Goal: Task Accomplishment & Management: Manage account settings

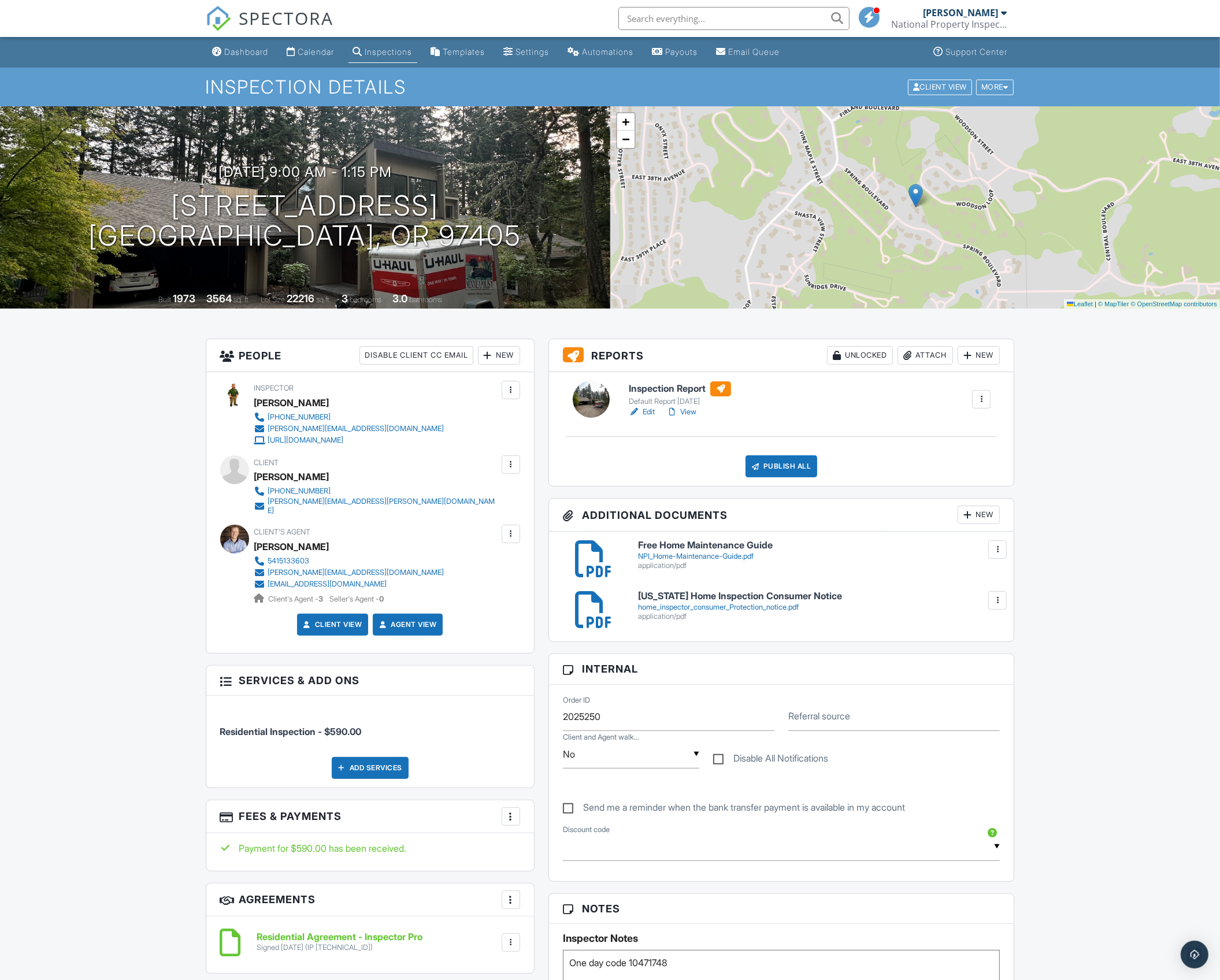
click at [1191, 480] on div "Dashboard Calendar Inspections Templates Settings Automations Payouts Email Que…" at bounding box center [610, 983] width 1220 height 1893
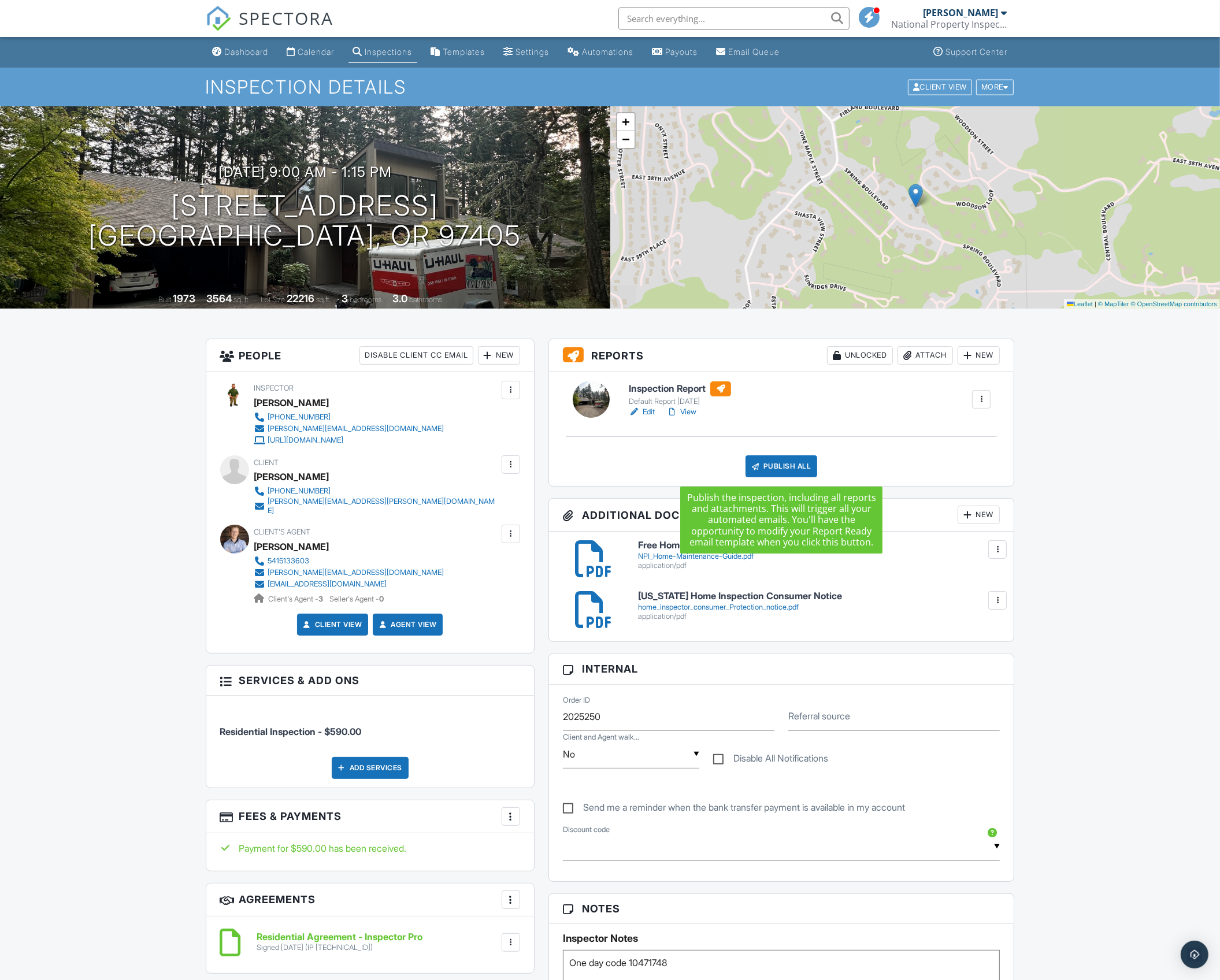
click at [785, 466] on div "Publish All" at bounding box center [782, 466] width 72 height 22
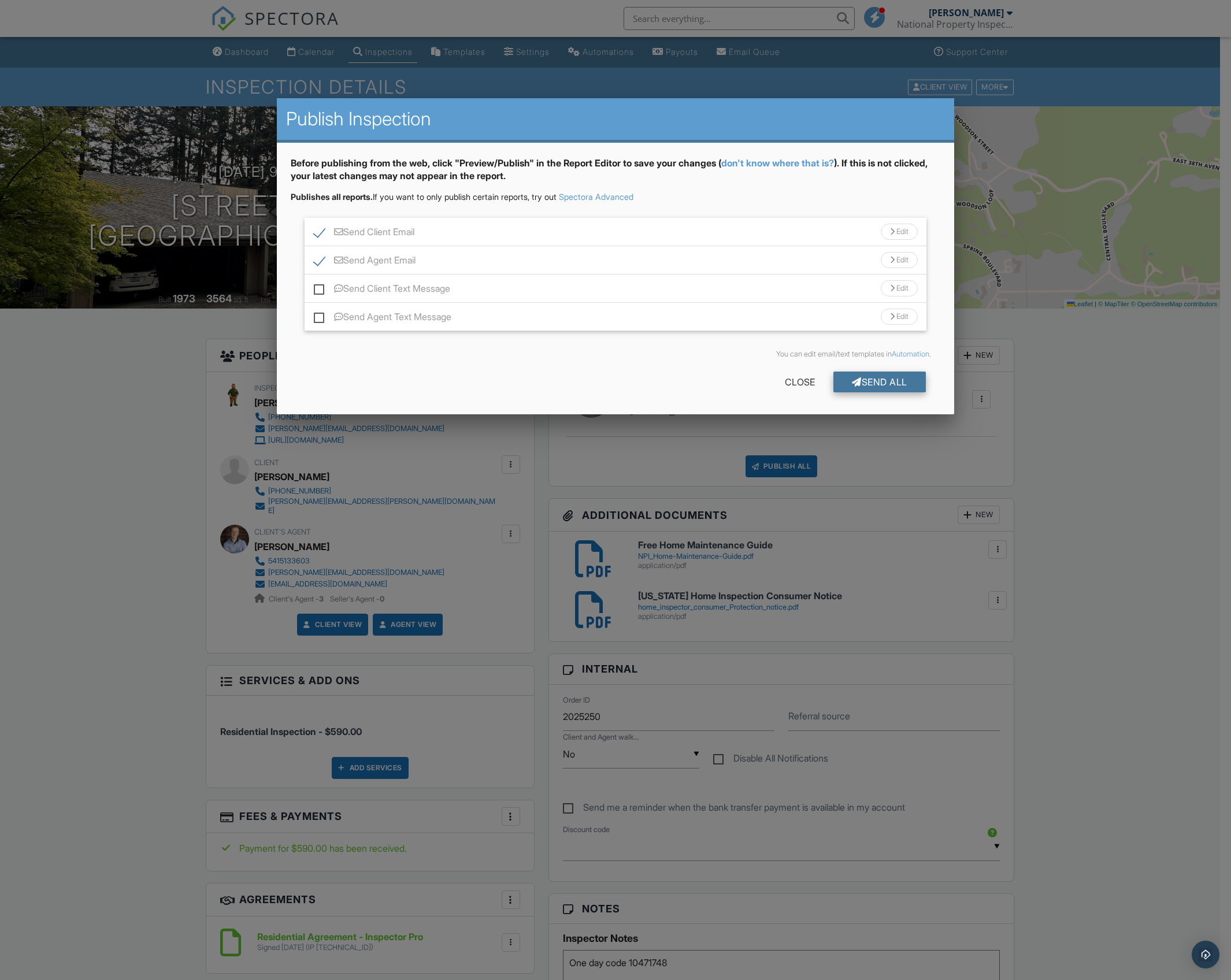
click at [881, 385] on div "Send All" at bounding box center [880, 382] width 92 height 21
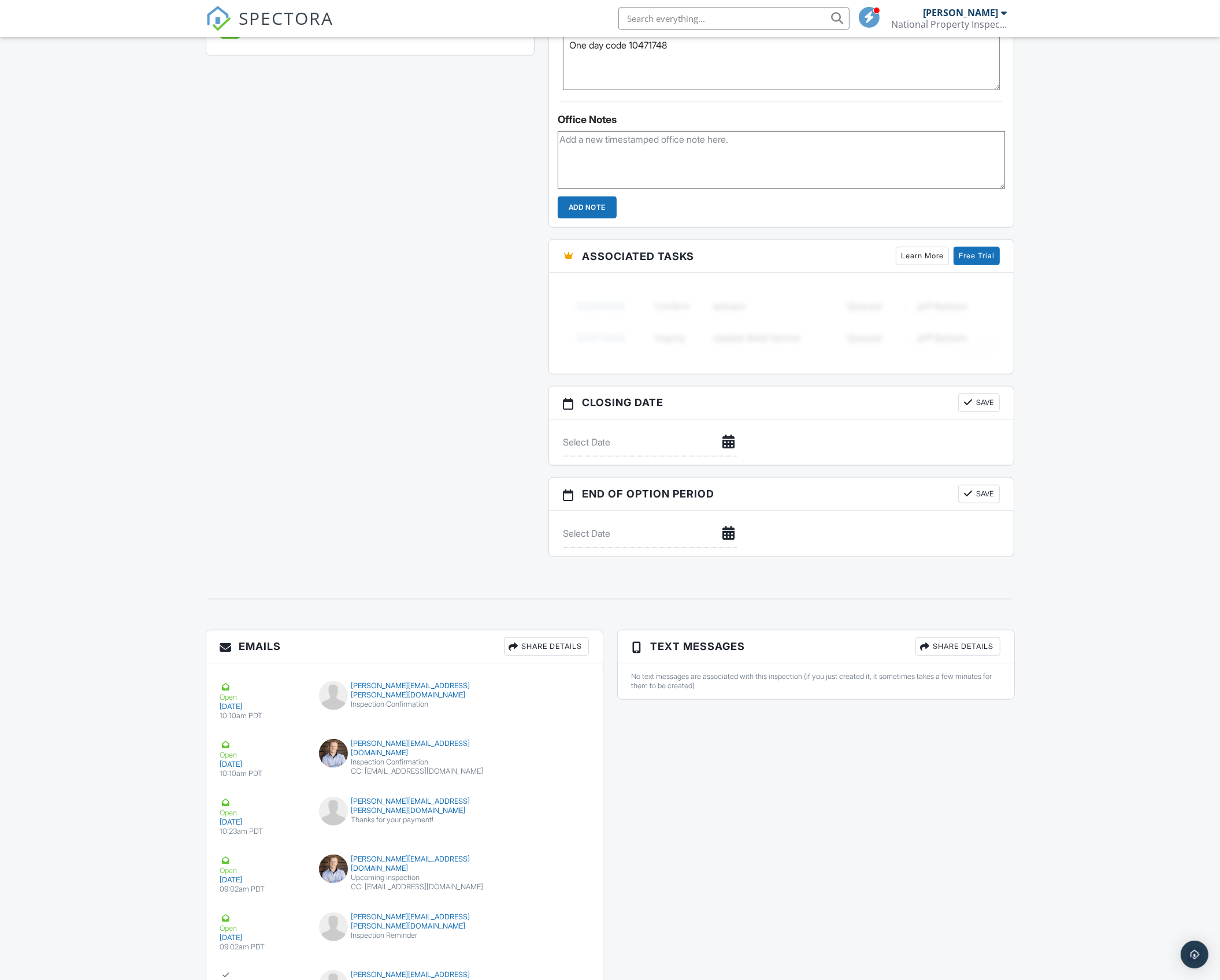
scroll to position [1123, 0]
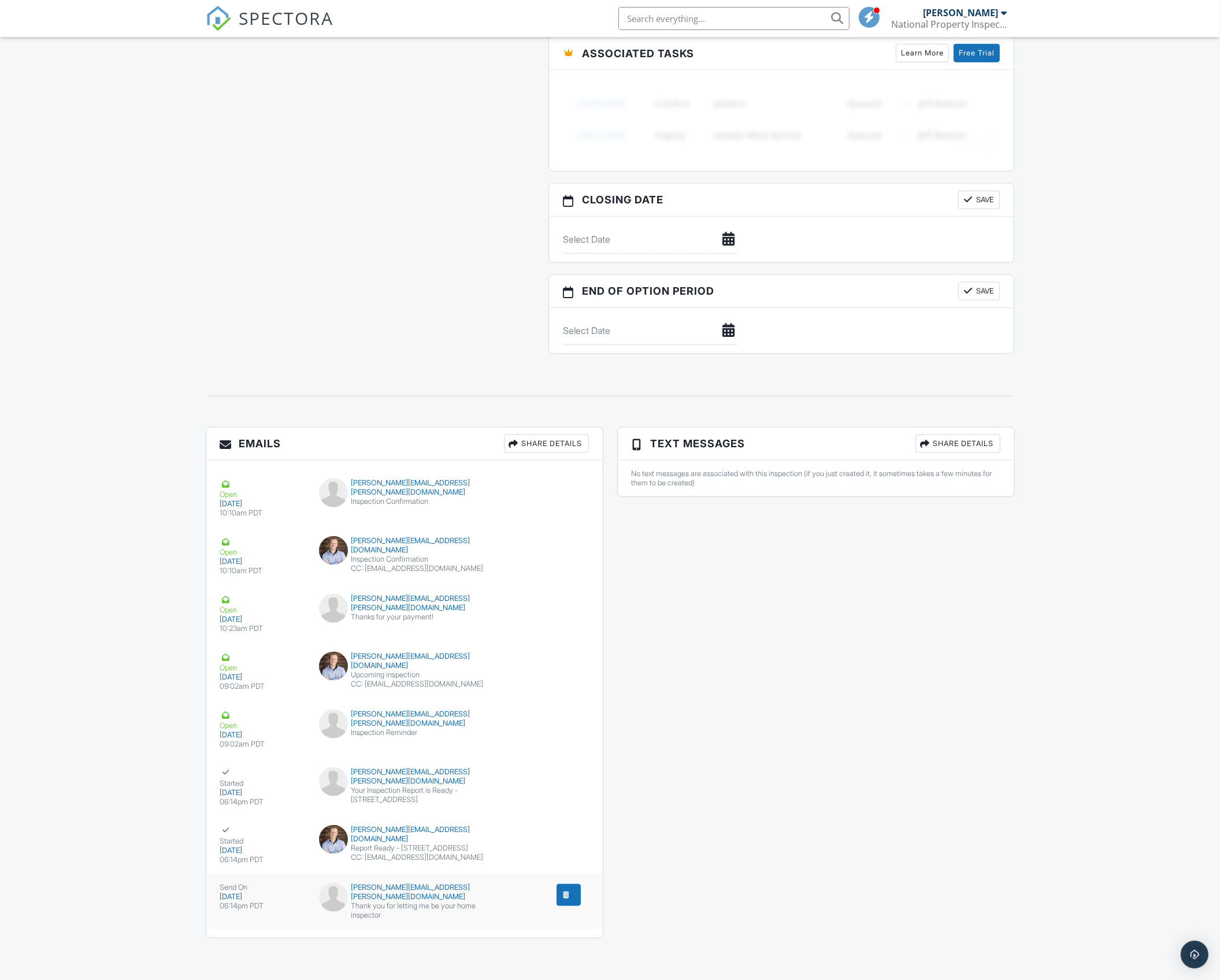
click at [567, 894] on div "submit" at bounding box center [567, 895] width 11 height 11
